Goal: Transaction & Acquisition: Purchase product/service

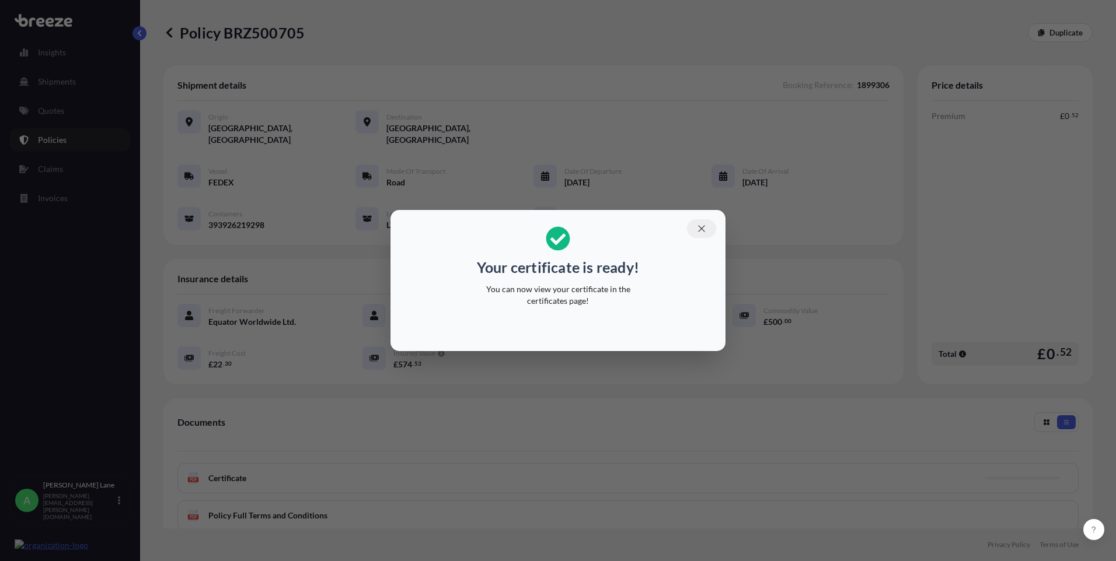
click at [700, 228] on icon "button" at bounding box center [701, 229] width 11 height 11
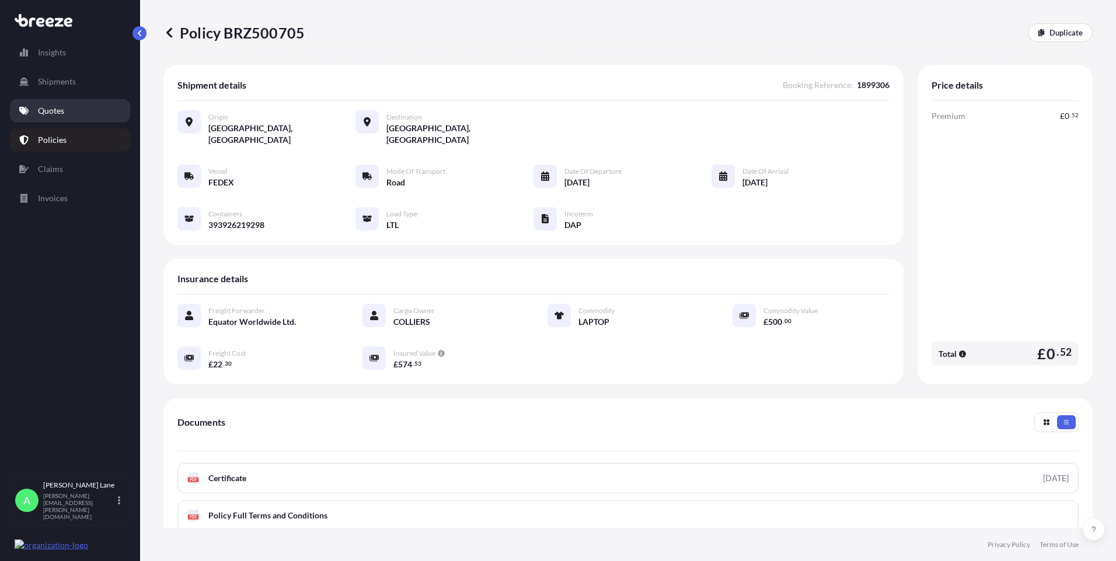
click at [67, 112] on link "Quotes" at bounding box center [70, 110] width 120 height 23
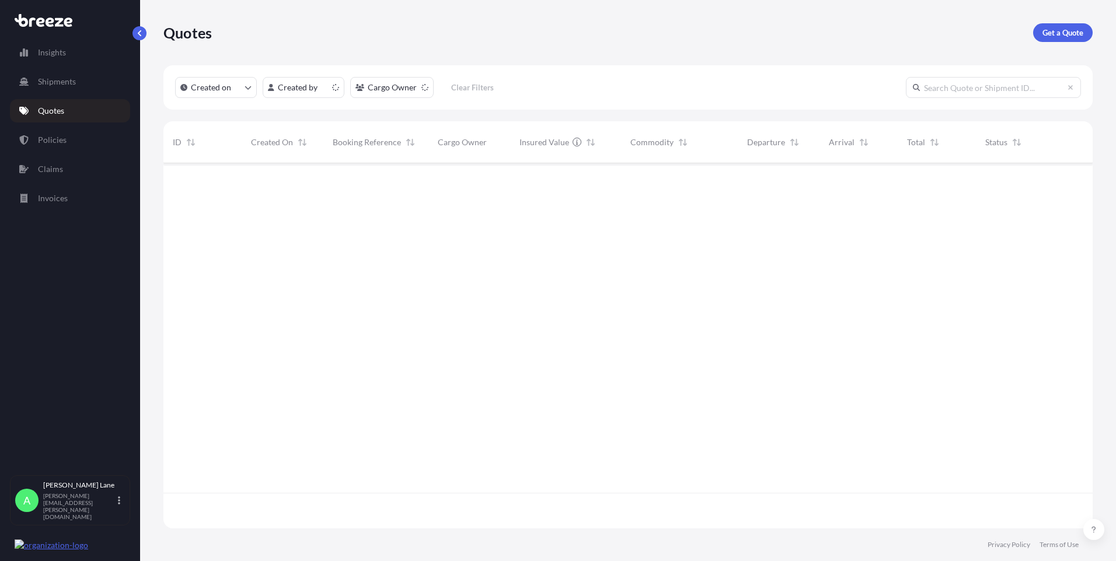
scroll to position [363, 920]
click at [1052, 39] on link "Get a Quote" at bounding box center [1063, 32] width 60 height 19
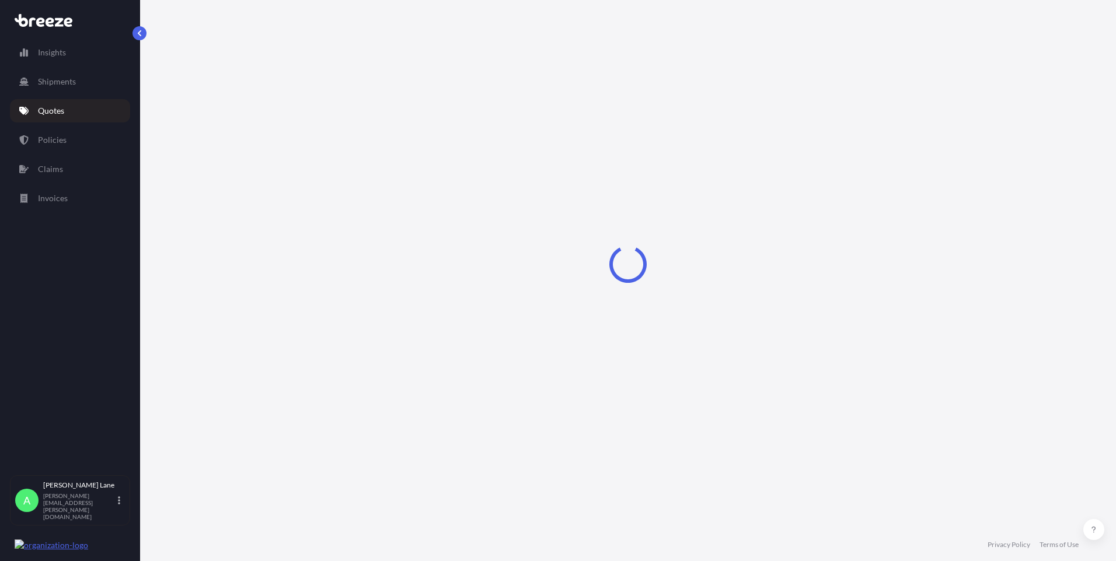
select select "Road"
select select "1"
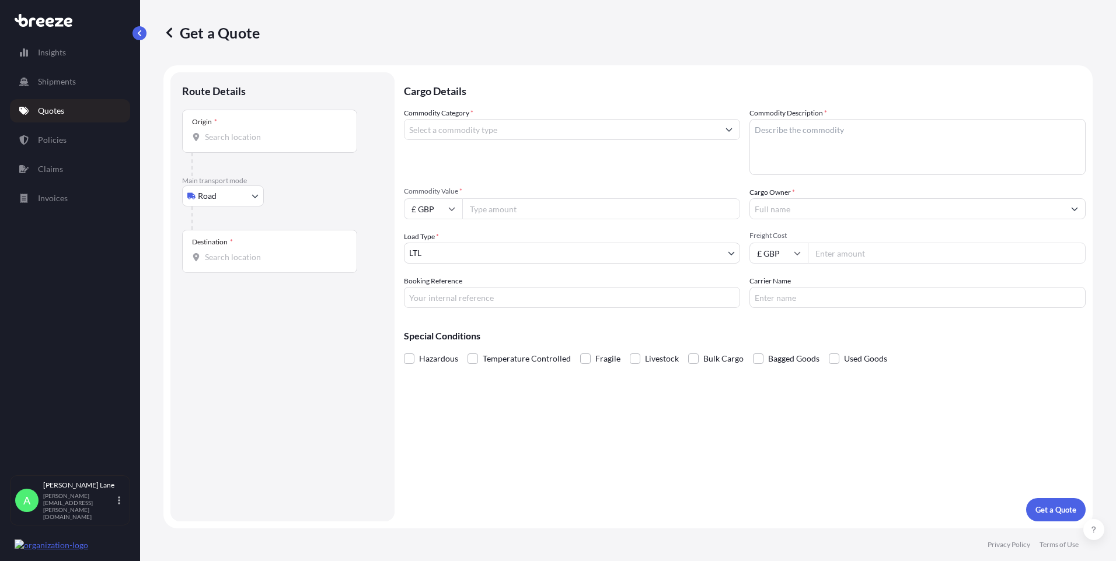
click at [228, 198] on body "Insights Shipments Quotes Policies Claims Invoices A [PERSON_NAME] [PERSON_NAME…" at bounding box center [558, 280] width 1116 height 561
click at [225, 243] on div "Air" at bounding box center [223, 247] width 72 height 21
select select "Air"
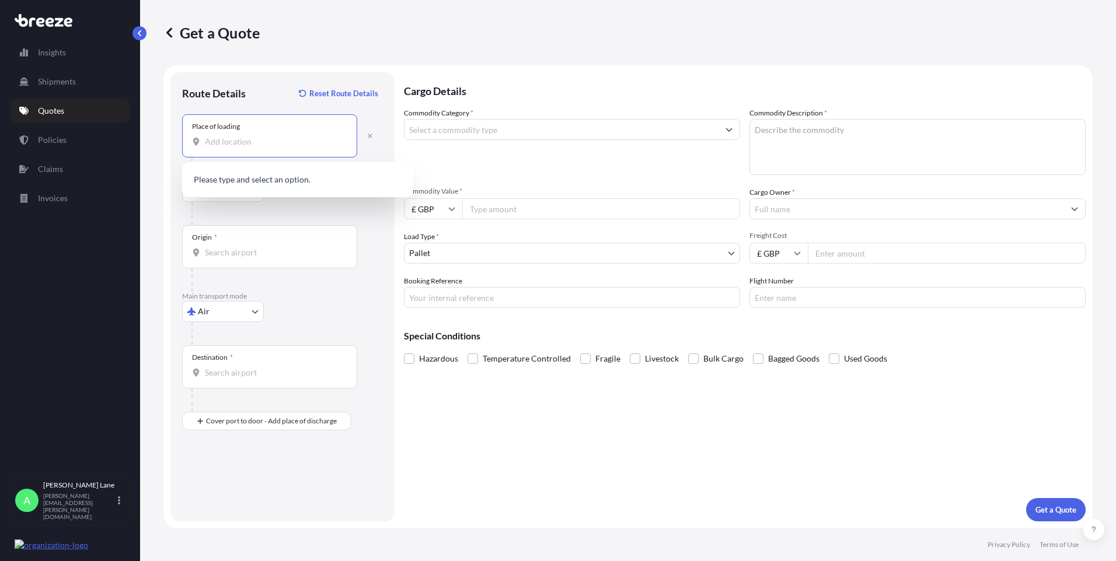
paste input "MK43 9SS"
click at [272, 186] on span "Bedford MK43 9SS , [GEOGRAPHIC_DATA]" at bounding box center [313, 183] width 182 height 23
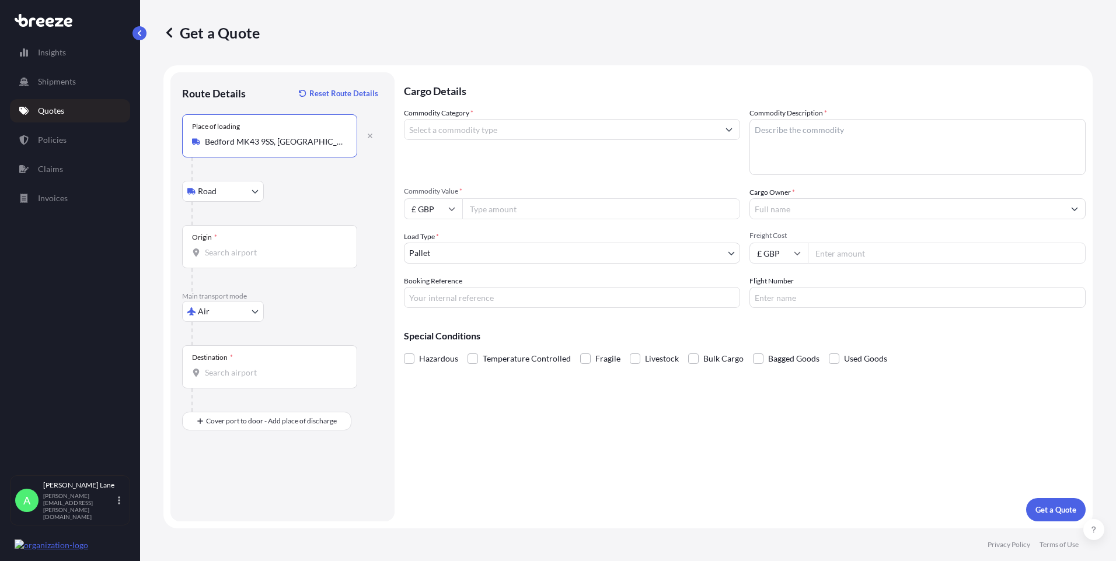
type input "Bedford MK43 9SS, [GEOGRAPHIC_DATA]"
click at [274, 254] on input "Origin *" at bounding box center [274, 253] width 138 height 12
type input "GBLHR - Heathrow Apt/[GEOGRAPHIC_DATA], [GEOGRAPHIC_DATA]"
drag, startPoint x: 270, startPoint y: 375, endPoint x: 340, endPoint y: 483, distance: 129.0
click at [270, 375] on input "Destination *" at bounding box center [274, 373] width 138 height 12
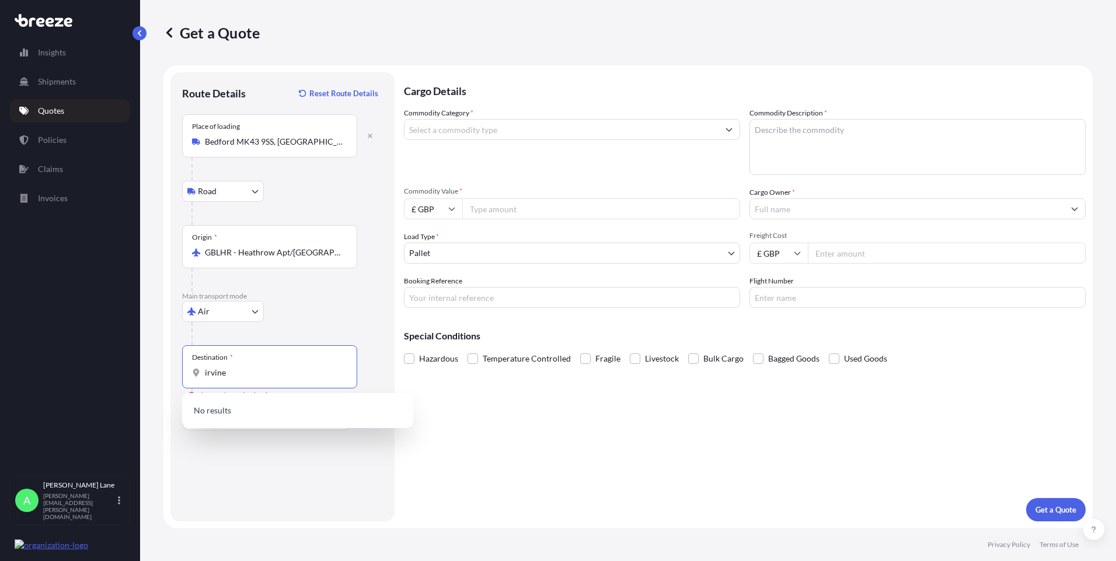
drag, startPoint x: 239, startPoint y: 377, endPoint x: 142, endPoint y: 378, distance: 96.9
click at [142, 378] on div "Get a Quote Route Details Reset Route Details Place of loading [GEOGRAPHIC_DATA…" at bounding box center [628, 264] width 976 height 529
drag, startPoint x: 244, startPoint y: 374, endPoint x: 195, endPoint y: 373, distance: 49.0
click at [195, 373] on div "[PERSON_NAME]" at bounding box center [269, 373] width 155 height 12
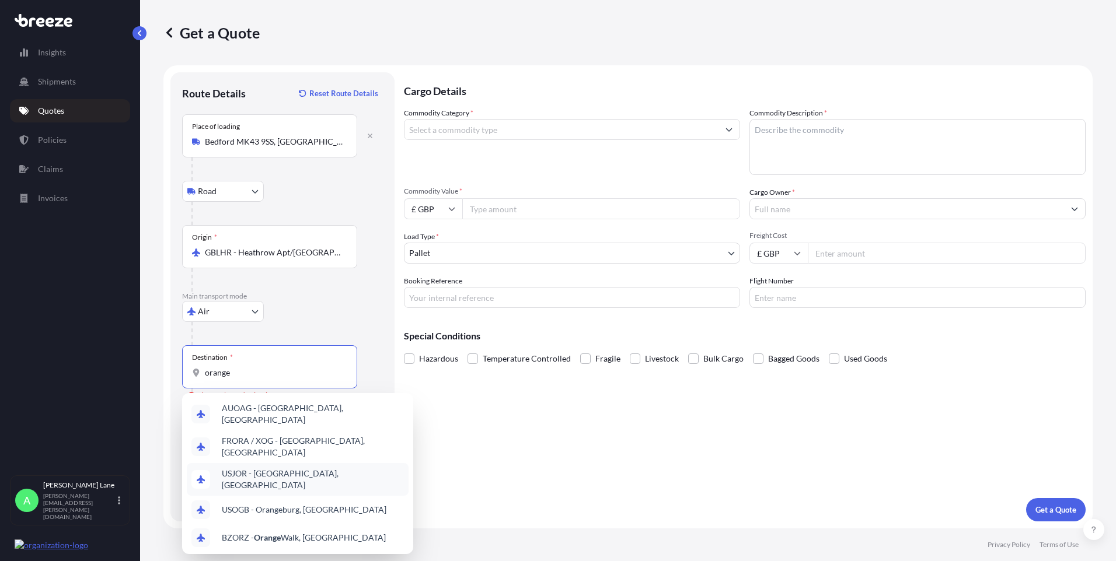
click at [253, 468] on span "USJOR - [GEOGRAPHIC_DATA], [GEOGRAPHIC_DATA]" at bounding box center [313, 479] width 182 height 23
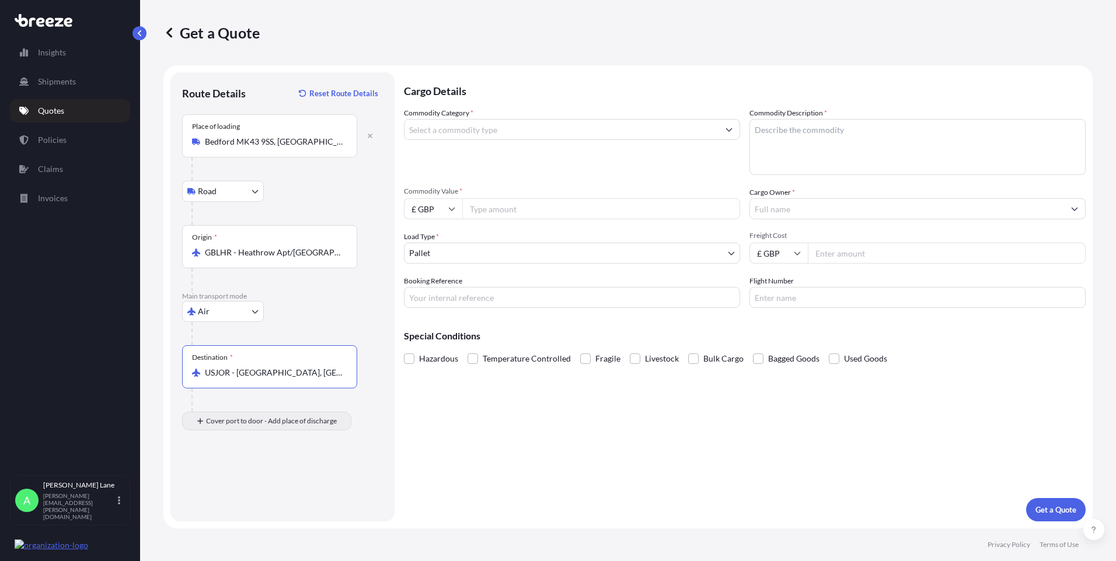
type input "USJOR - [GEOGRAPHIC_DATA], [GEOGRAPHIC_DATA]"
click at [261, 476] on div "Place of Discharge" at bounding box center [269, 477] width 175 height 43
click at [261, 478] on input "Place of Discharge" at bounding box center [274, 484] width 138 height 12
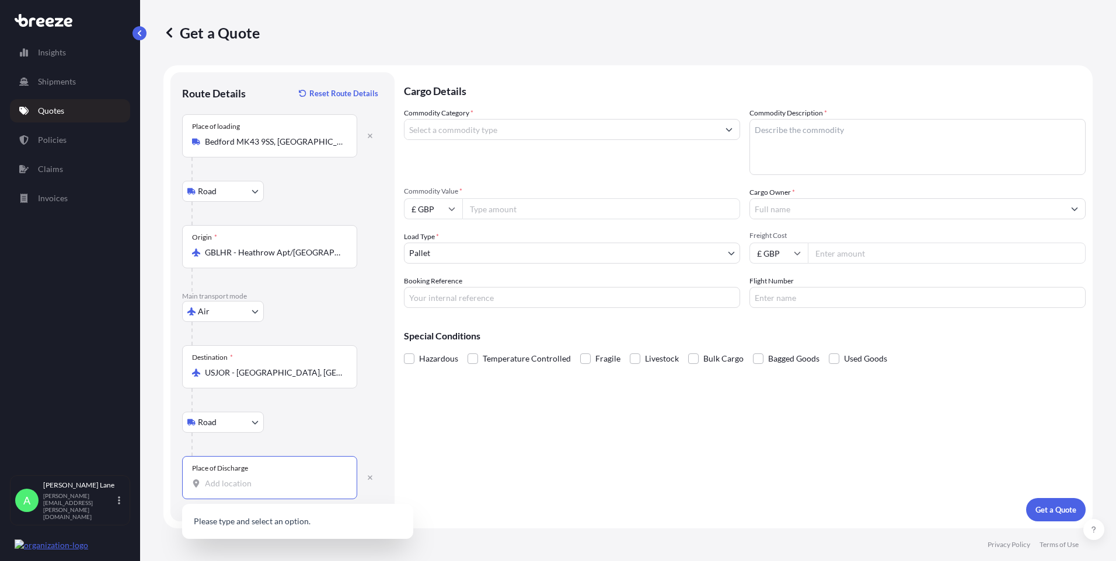
paste input "IRVINE"
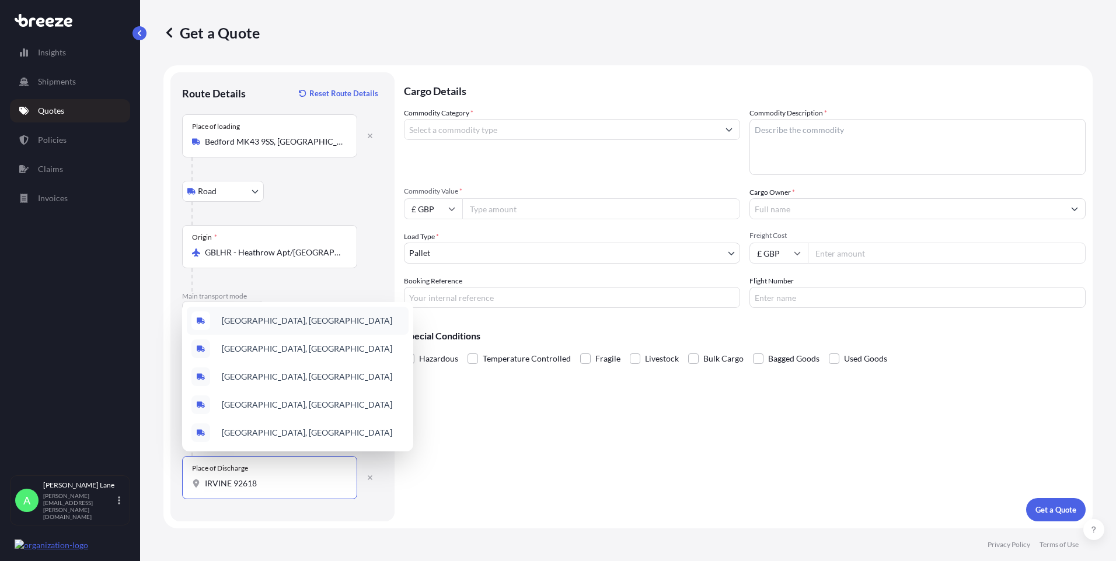
click at [280, 323] on span "[GEOGRAPHIC_DATA], [GEOGRAPHIC_DATA]" at bounding box center [307, 321] width 170 height 12
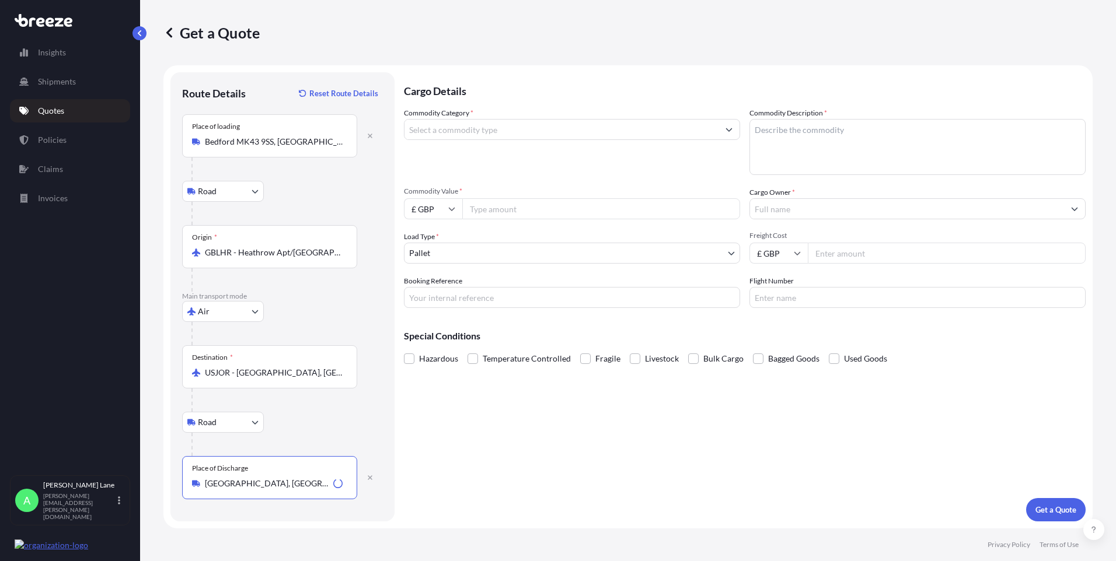
type input "[GEOGRAPHIC_DATA], [GEOGRAPHIC_DATA]"
click at [469, 136] on input "Commodity Category *" at bounding box center [561, 129] width 314 height 21
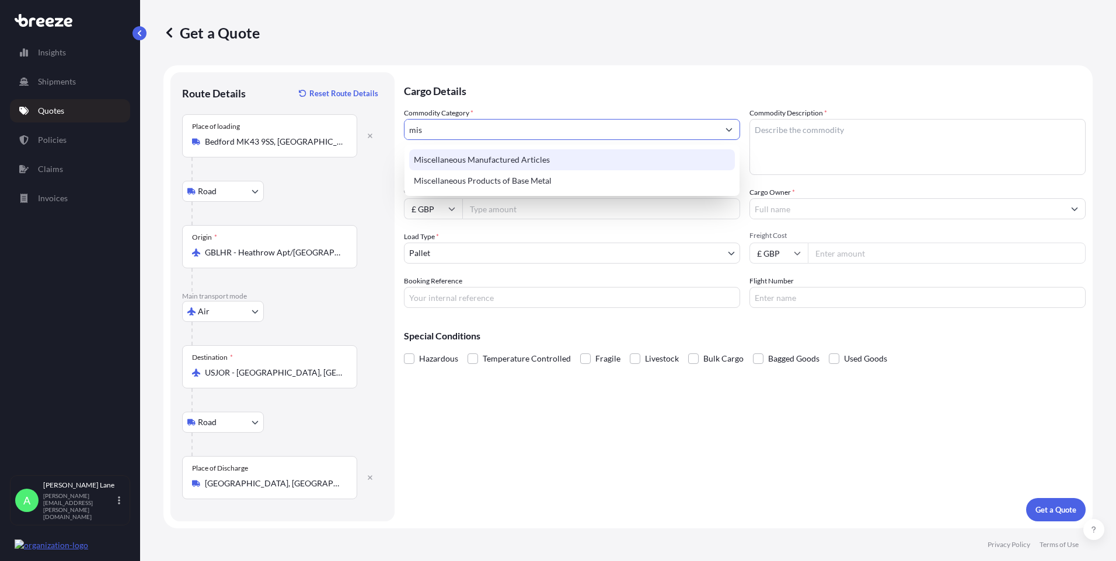
click at [484, 157] on div "Miscellaneous Manufactured Articles" at bounding box center [572, 159] width 326 height 21
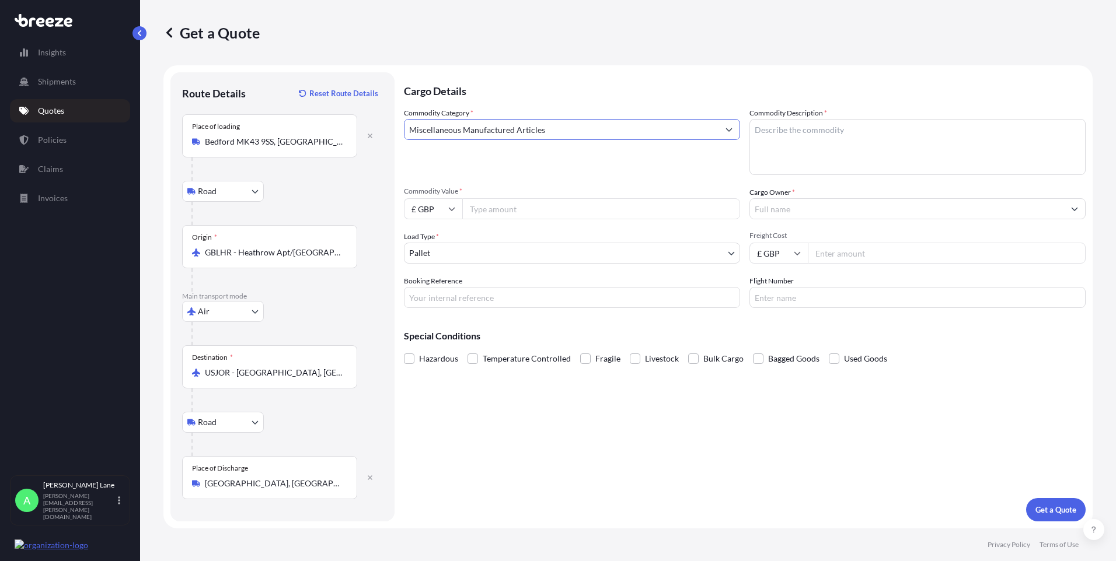
type input "Miscellaneous Manufactured Articles"
click at [490, 211] on input "Commodity Value *" at bounding box center [601, 208] width 278 height 21
type input "10000"
click at [442, 301] on input "Booking Reference" at bounding box center [572, 297] width 336 height 21
paste input "1899312"
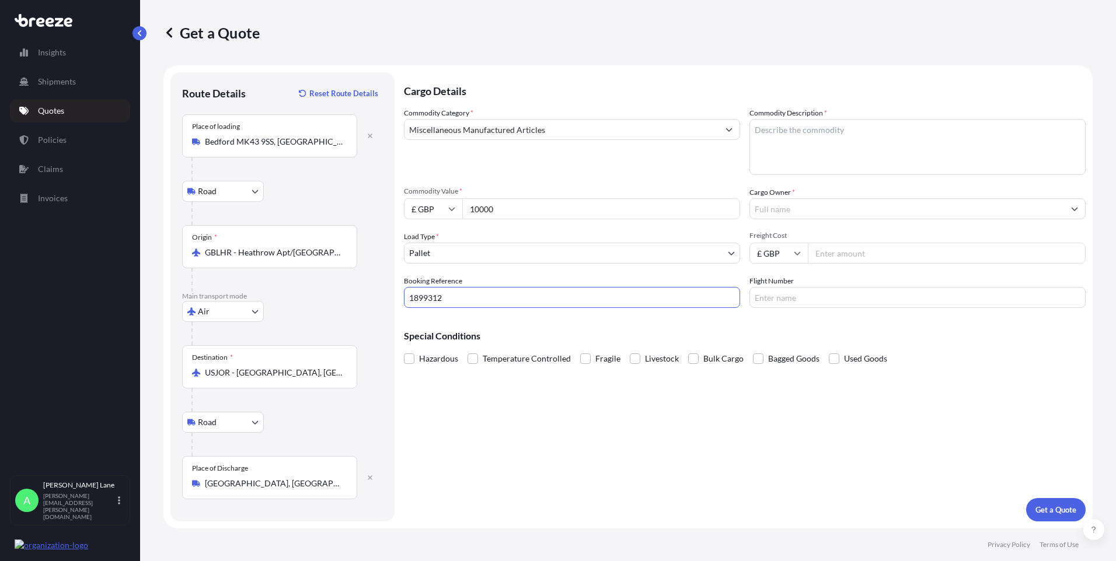
type input "1899312"
drag, startPoint x: 797, startPoint y: 157, endPoint x: 538, endPoint y: 418, distance: 368.1
click at [797, 157] on textarea "Commodity Description *" at bounding box center [917, 147] width 336 height 56
paste textarea "Constellation Fragmentation Handpiece"
type textarea "Constellation Fragmentation Handpiece x 16"
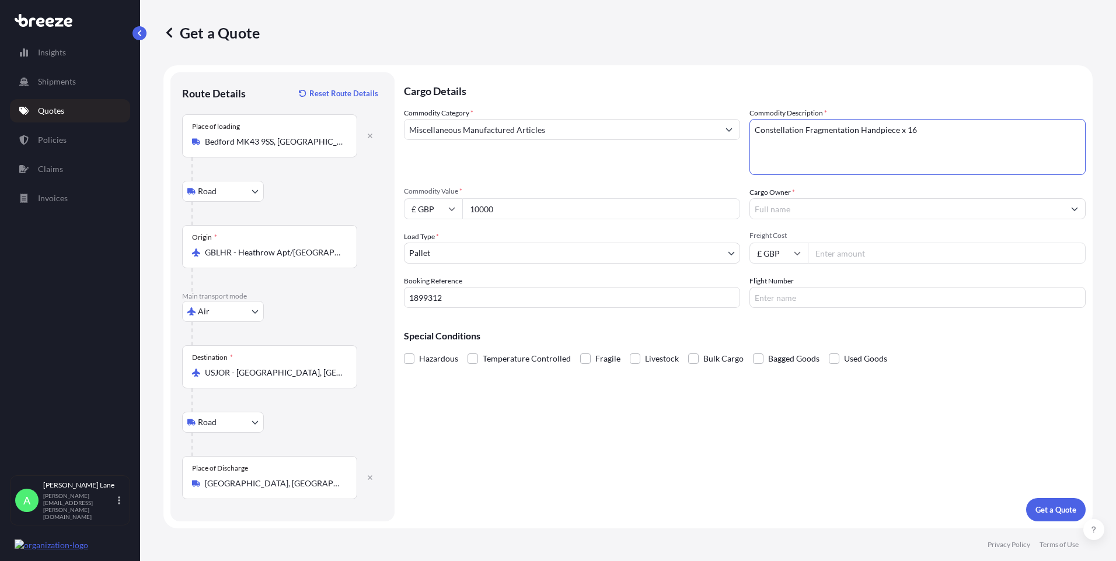
click at [818, 213] on input "Cargo Owner *" at bounding box center [907, 208] width 314 height 21
drag, startPoint x: 763, startPoint y: 206, endPoint x: 732, endPoint y: 209, distance: 31.1
click at [732, 209] on div "Commodity Category * Miscellaneous Manufactured Articles Commodity Description …" at bounding box center [745, 207] width 682 height 201
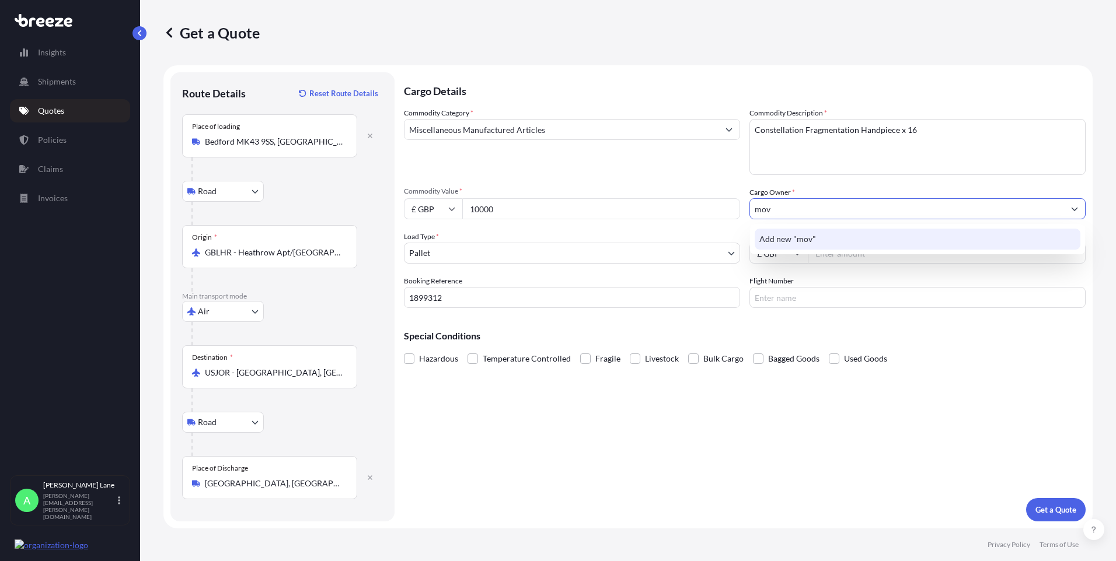
paste input "MOVIANTO UK LTD"
paste input "UNIT 1 BEDFORD LINK LOGISTICS PARK"
paste input "BELL FARM WAY"
drag, startPoint x: 1066, startPoint y: 210, endPoint x: 1049, endPoint y: 208, distance: 17.0
click at [1049, 208] on input "MOVIANTO UK LTD, [STREET_ADDRESS]," at bounding box center [907, 208] width 314 height 21
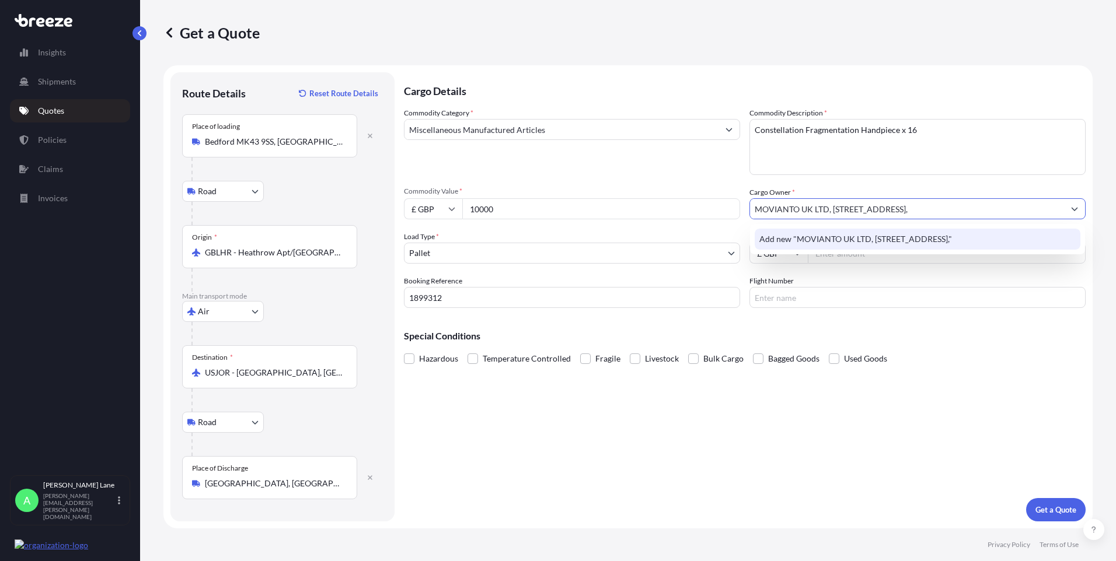
paste input "KEMPSTON"
click at [1066, 211] on button "Show suggestions" at bounding box center [1074, 208] width 21 height 21
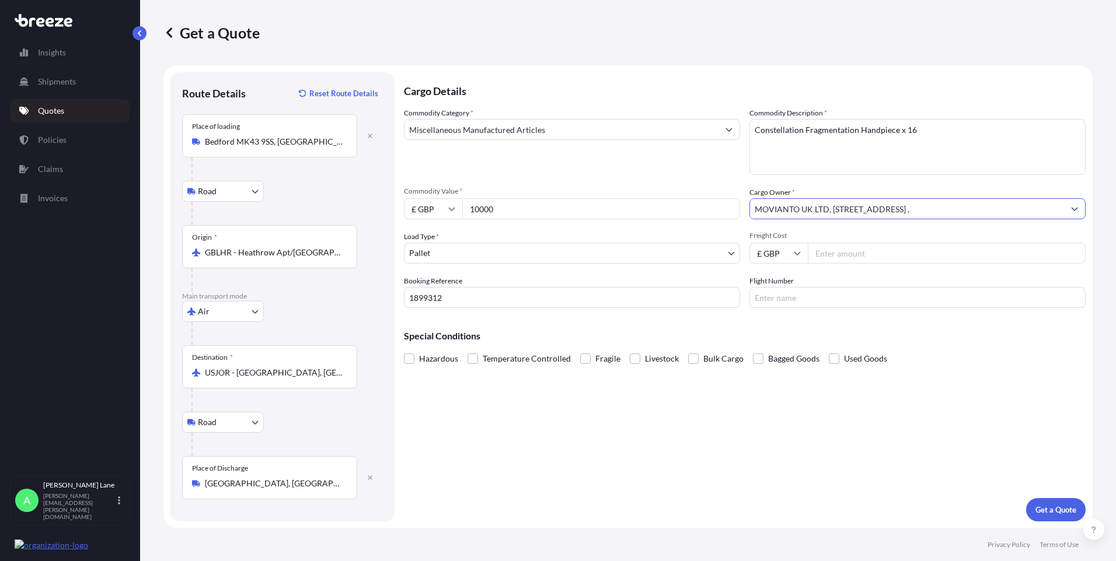
click at [1062, 209] on input "MOVIANTO UK LTD, [STREET_ADDRESS] ," at bounding box center [907, 208] width 314 height 21
click at [1064, 210] on div "MOVIANTO UK LTD, [STREET_ADDRESS] ," at bounding box center [917, 208] width 336 height 21
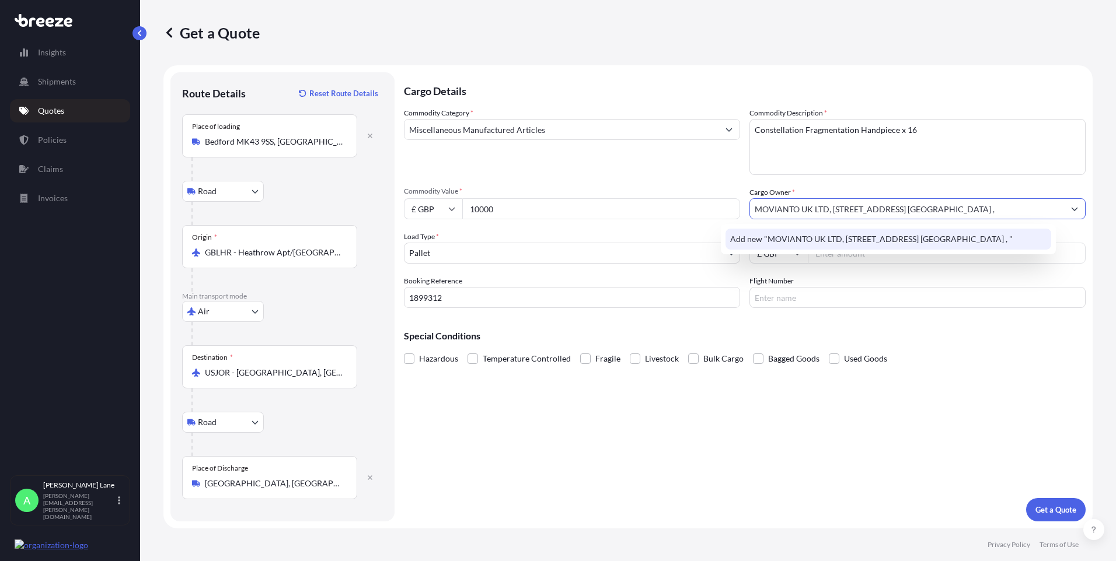
click at [1013, 240] on span "Add new "MOVIANTO UK LTD, [STREET_ADDRESS] [GEOGRAPHIC_DATA] , "" at bounding box center [871, 239] width 282 height 12
click at [1066, 211] on button "Show suggestions" at bounding box center [1074, 208] width 21 height 21
click at [1035, 232] on div "Add new "MOVIANTO UK LTD, [STREET_ADDRESS][PERSON_NAME] , "" at bounding box center [872, 239] width 326 height 21
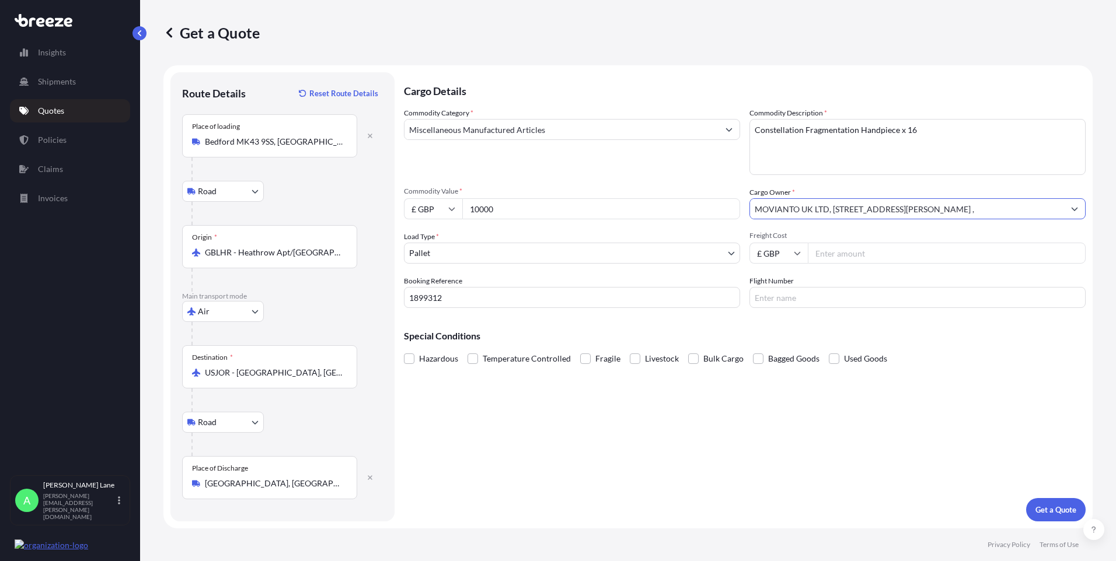
click at [1071, 211] on icon "Show suggestions" at bounding box center [1074, 208] width 7 height 7
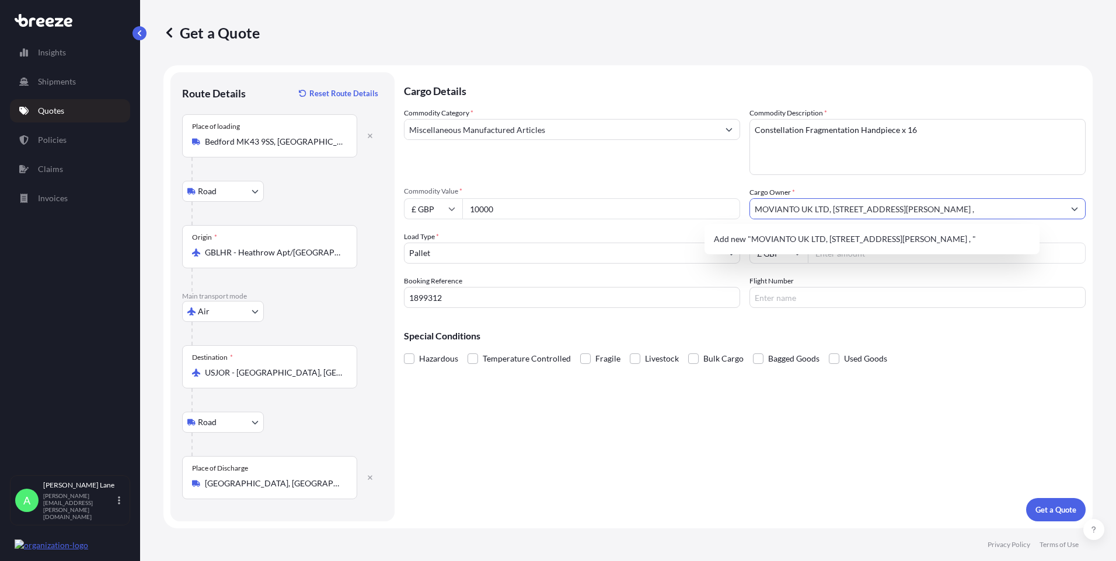
click at [1062, 210] on input "MOVIANTO UK LTD, [STREET_ADDRESS][PERSON_NAME] ," at bounding box center [907, 208] width 314 height 21
click at [911, 245] on span "Add new "MOVIANTO UK LTD, [STREET_ADDRESS] , "" at bounding box center [812, 239] width 197 height 12
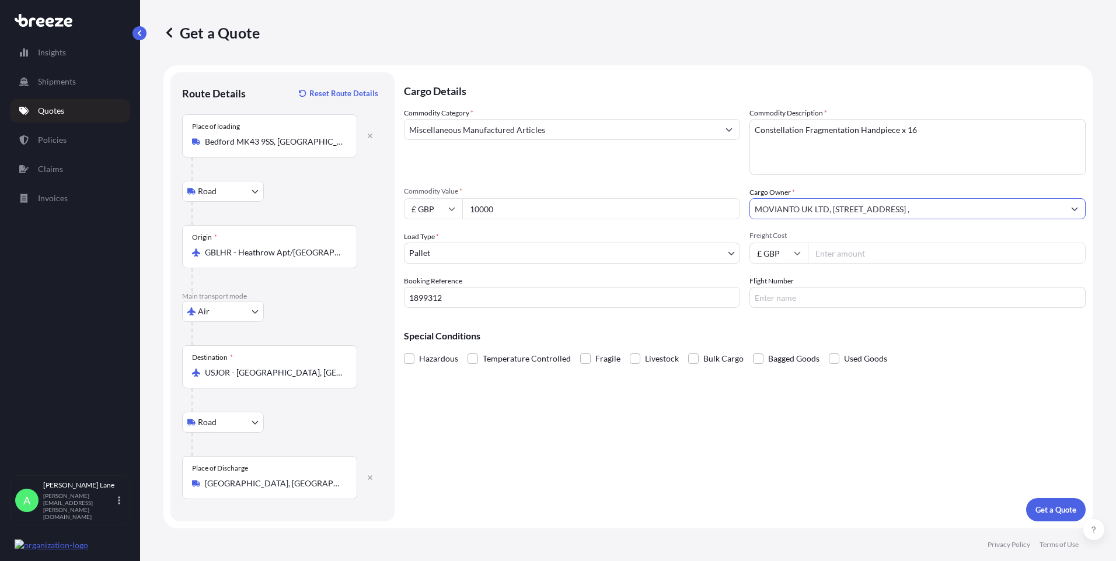
type input "MOVIANTO UK LTD, [STREET_ADDRESS] ,"
click at [889, 253] on input "Freight Cost" at bounding box center [947, 253] width 278 height 21
type input "1365.96"
drag, startPoint x: 801, startPoint y: 290, endPoint x: 798, endPoint y: 296, distance: 6.3
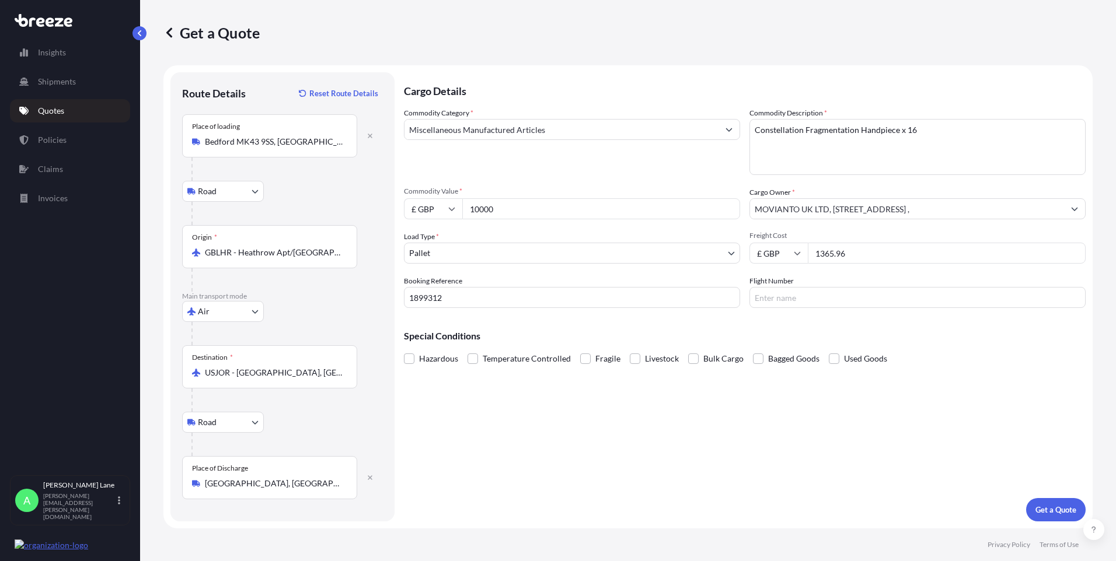
click at [800, 291] on input "Flight Number" at bounding box center [917, 297] width 336 height 21
type input "DHL"
click at [661, 431] on div "Cargo Details Commodity Category * Miscellaneous Manufactured Articles Commodit…" at bounding box center [745, 296] width 682 height 449
click at [1060, 511] on p "Get a Quote" at bounding box center [1055, 510] width 41 height 12
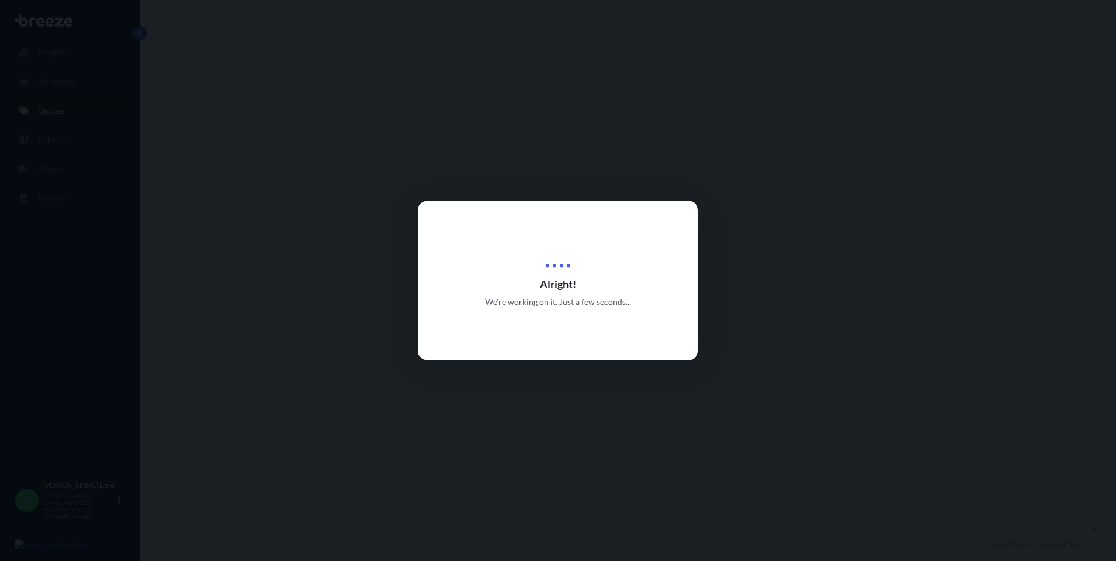
select select "Road"
select select "Air"
select select "Road"
select select "1"
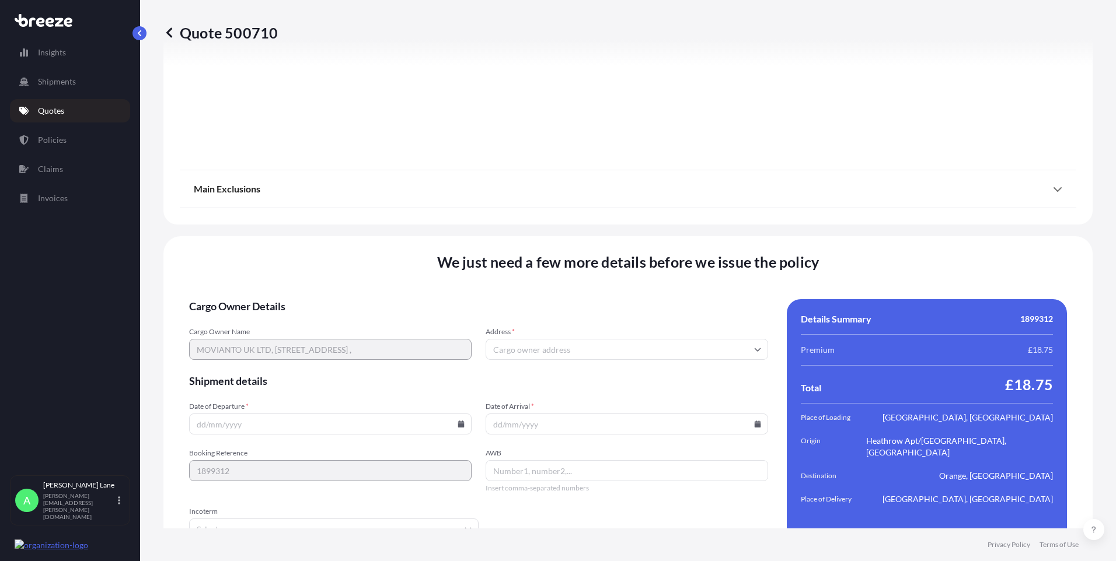
scroll to position [1522, 0]
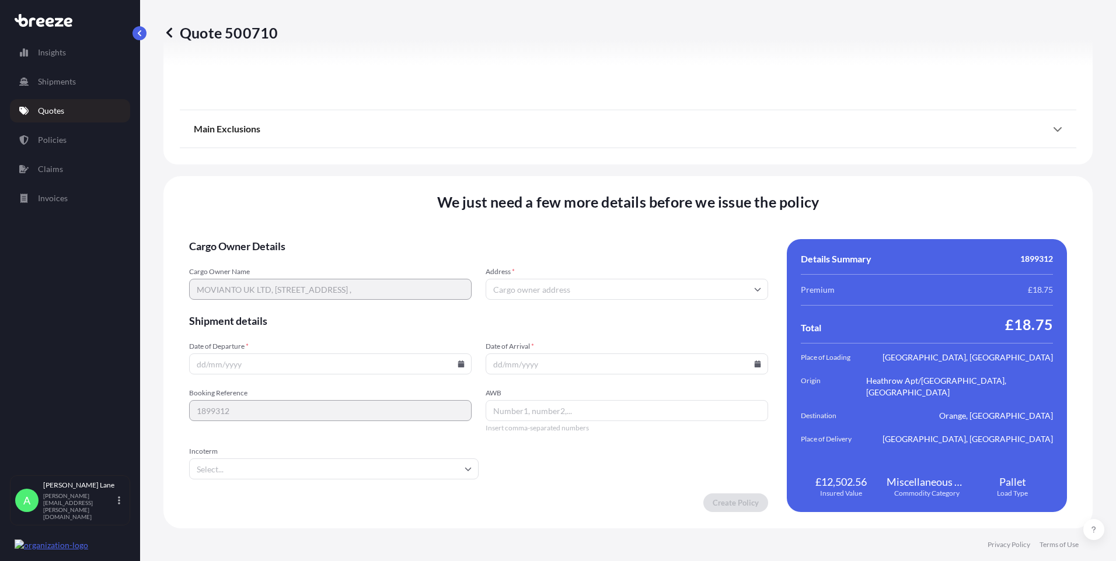
click at [358, 472] on input "Incoterm" at bounding box center [333, 469] width 289 height 21
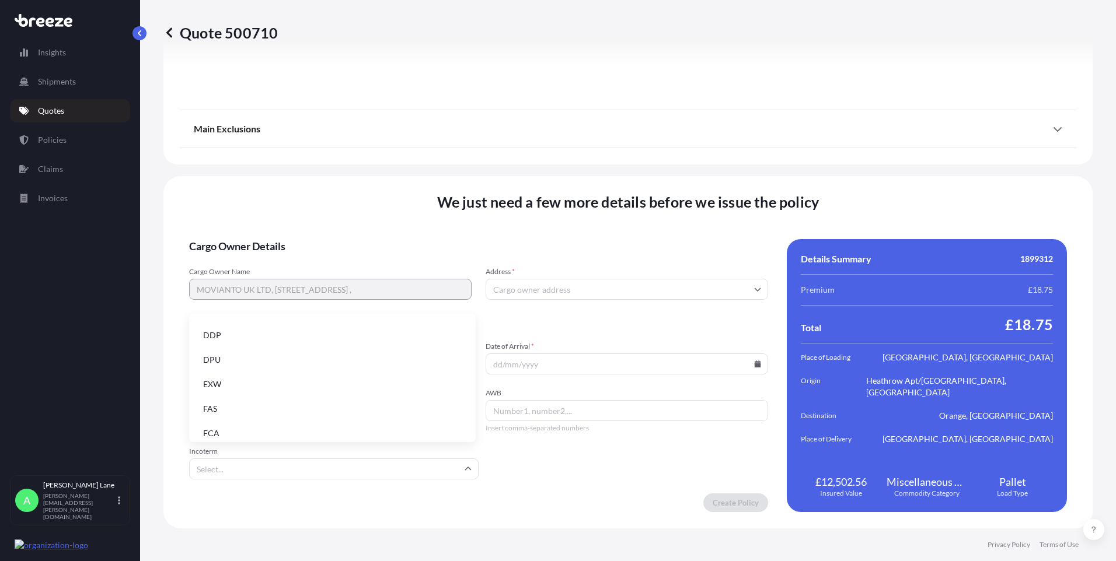
click at [283, 337] on li "DDP" at bounding box center [332, 335] width 277 height 22
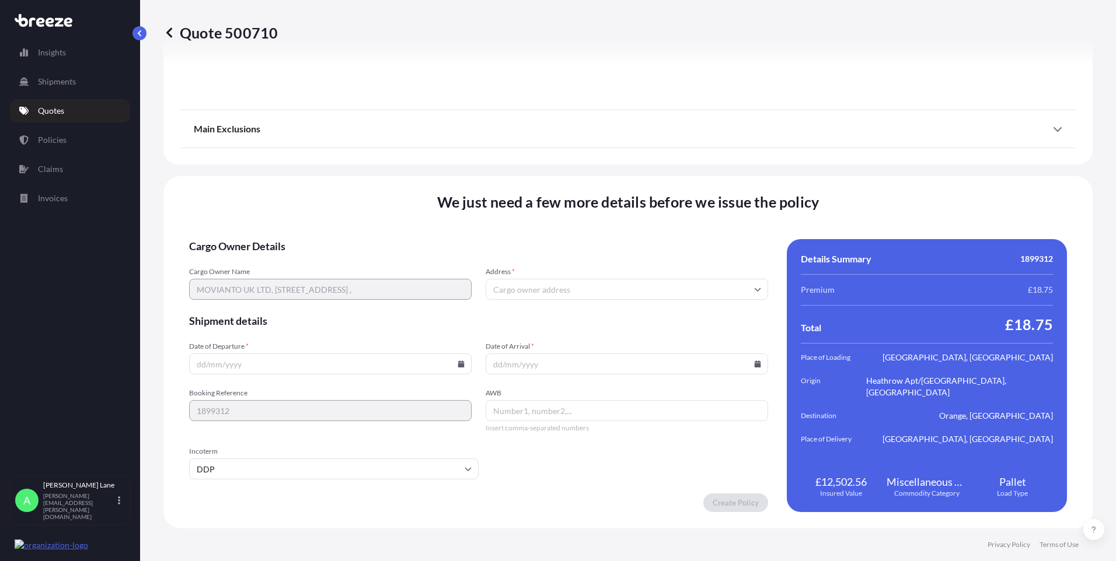
click at [460, 360] on input "Date of Departure *" at bounding box center [330, 364] width 282 height 21
click at [458, 365] on icon at bounding box center [461, 364] width 6 height 7
click at [242, 237] on button "6" at bounding box center [247, 238] width 19 height 19
type input "[DATE]"
click at [507, 412] on input "AWB" at bounding box center [627, 410] width 282 height 21
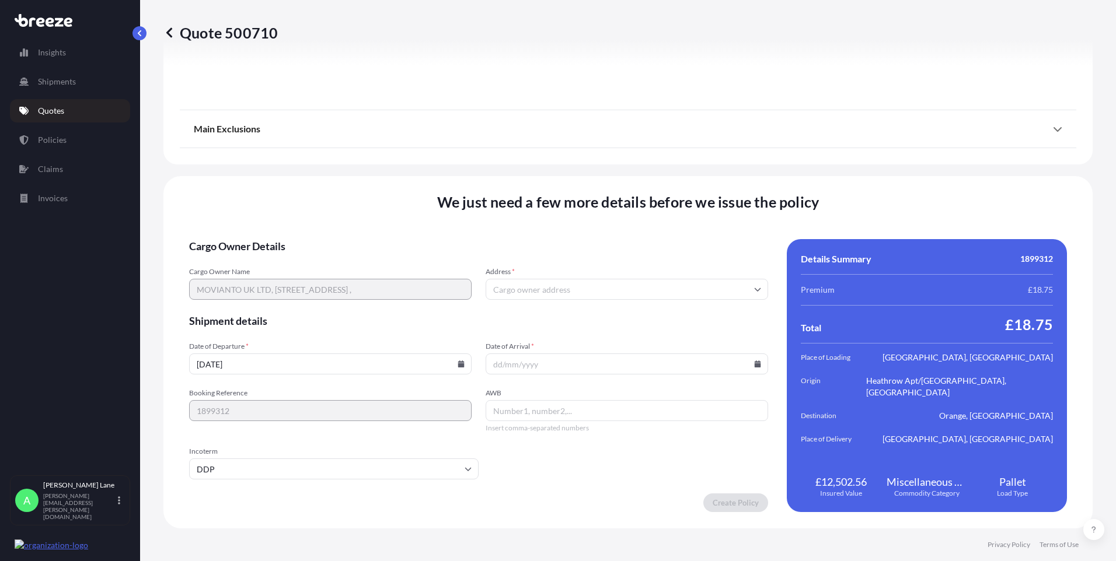
paste input "8228738070"
type input "8228738070"
click at [754, 364] on icon at bounding box center [757, 364] width 7 height 7
click at [601, 238] on button "8" at bounding box center [595, 238] width 19 height 19
type input "[DATE]"
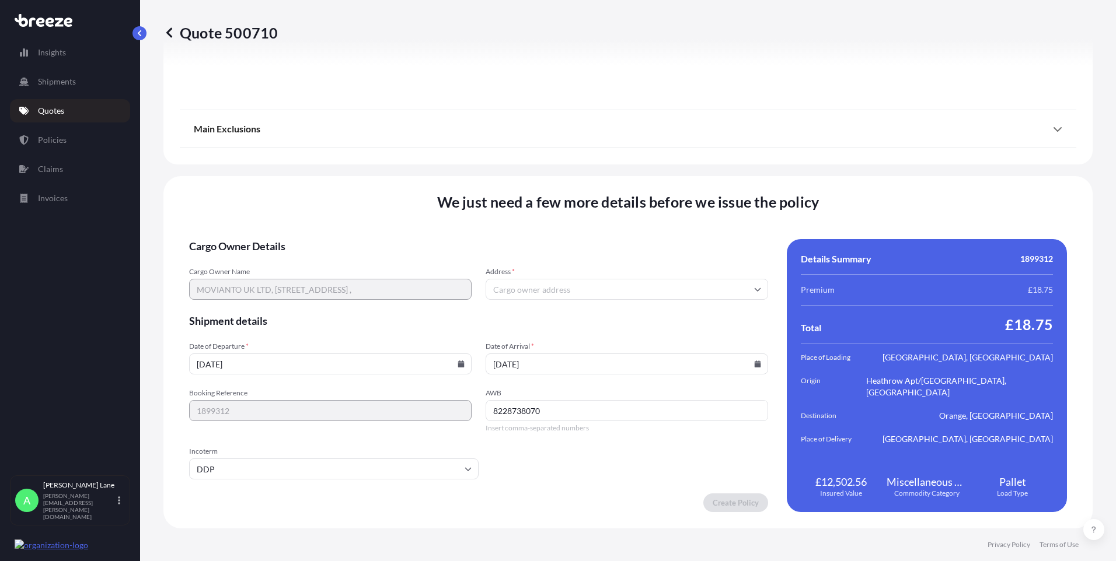
click at [643, 465] on form "Cargo Owner Details Cargo Owner Name MOVIANTO UK LTD, [STREET_ADDRESS] , Addres…" at bounding box center [478, 375] width 579 height 273
click at [607, 295] on input "Address *" at bounding box center [627, 289] width 282 height 21
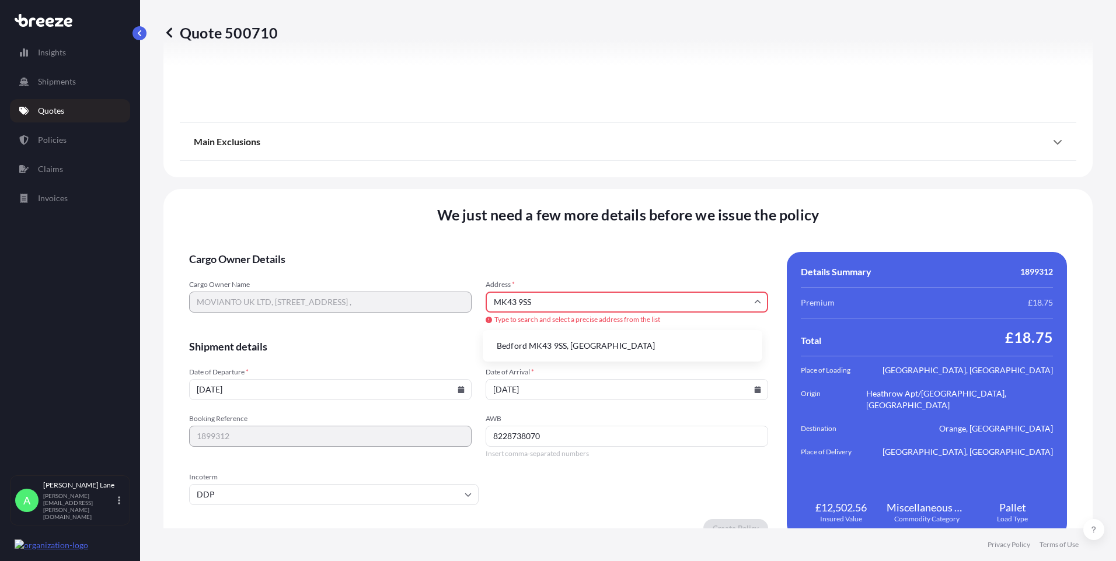
click at [577, 347] on li "Bedford MK43 9SS, [GEOGRAPHIC_DATA]" at bounding box center [622, 346] width 270 height 22
type input "Bedford MK43 9SS, [GEOGRAPHIC_DATA]"
